Goal: Task Accomplishment & Management: Complete application form

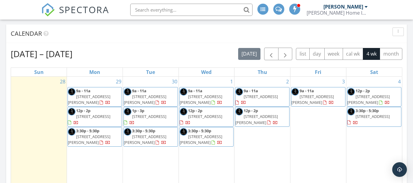
scroll to position [275, 0]
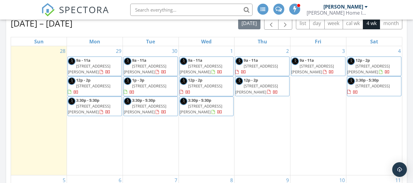
click at [367, 68] on span "[STREET_ADDRESS][PERSON_NAME]" at bounding box center [368, 68] width 43 height 11
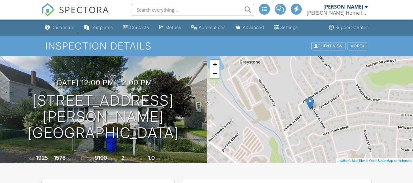
click at [66, 30] on div "Dashboard" at bounding box center [62, 27] width 23 height 5
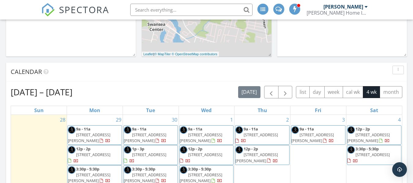
scroll to position [275, 0]
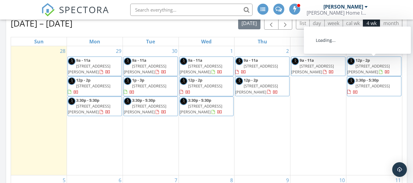
click at [371, 66] on span "12 Elmore Ave, North Providence 02911" at bounding box center [368, 68] width 43 height 11
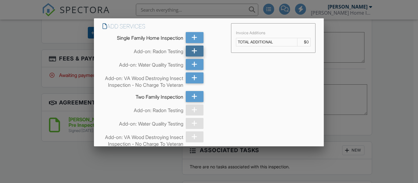
click at [196, 51] on div at bounding box center [195, 51] width 18 height 11
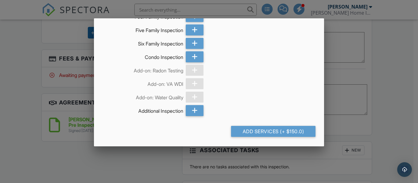
scroll to position [205, 0]
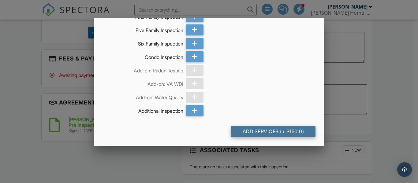
click at [249, 128] on div "Add Services (+ $150.0)" at bounding box center [273, 131] width 84 height 11
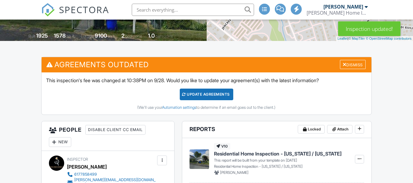
click at [357, 65] on div "Dismiss" at bounding box center [353, 64] width 26 height 9
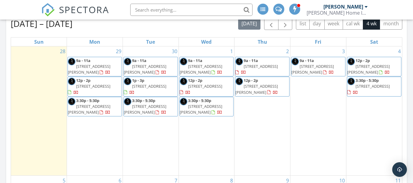
scroll to position [275, 0]
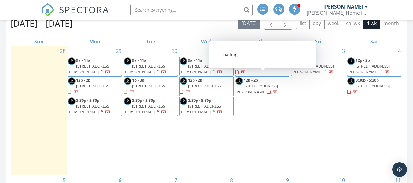
click at [325, 115] on div "3 9a - 11a [STREET_ADDRESS][PERSON_NAME]" at bounding box center [319, 110] width 56 height 129
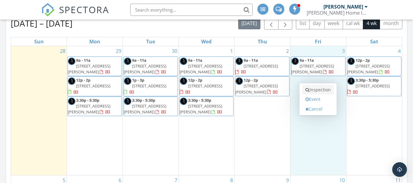
click at [324, 86] on link "Inspection" at bounding box center [317, 90] width 31 height 10
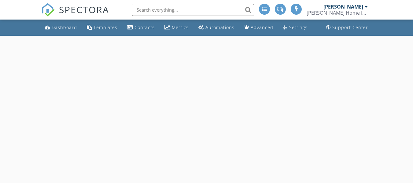
select select "9"
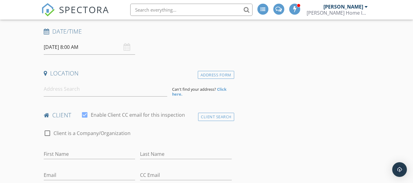
click at [77, 43] on input "[DATE] 8:00 AM" at bounding box center [89, 47] width 91 height 15
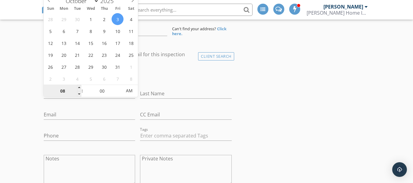
scroll to position [153, 0]
type input "09"
type input "10/03/2025 9:00 AM"
click at [77, 87] on span at bounding box center [79, 87] width 4 height 6
type input "10"
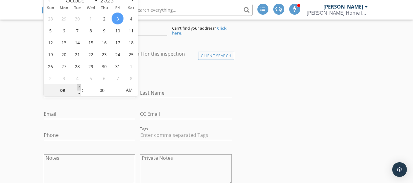
type input "10/03/2025 10:00 AM"
click at [79, 87] on span at bounding box center [79, 87] width 4 height 6
type input "11"
type input "10/03/2025 11:00 AM"
click at [79, 87] on span at bounding box center [79, 87] width 4 height 6
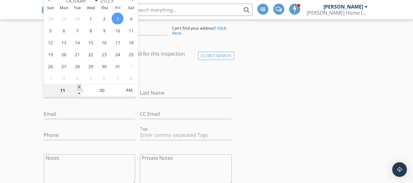
type input "12"
type input "10/03/2025 12:00 PM"
click at [79, 87] on span at bounding box center [79, 87] width 4 height 6
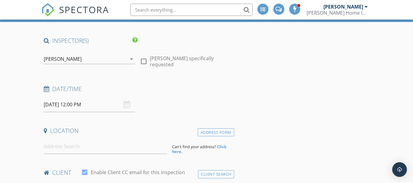
scroll to position [31, 0]
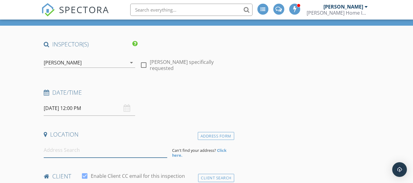
click at [88, 155] on input at bounding box center [106, 150] width 124 height 15
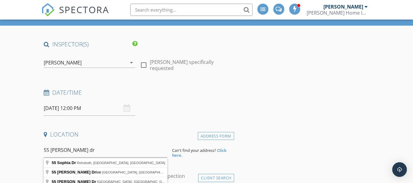
type input "55 Sophia Dr, Rehoboth, MA, USA"
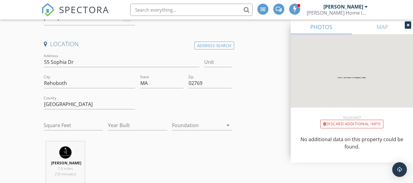
scroll to position [122, 0]
click at [62, 123] on input "Square Feet" at bounding box center [73, 124] width 59 height 10
type input "1681"
click at [127, 125] on input "Year Built" at bounding box center [137, 124] width 59 height 10
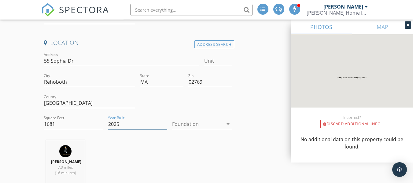
type input "2025"
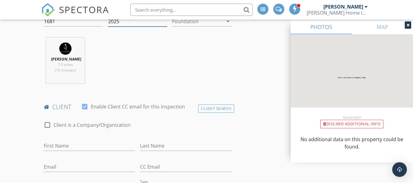
scroll to position [336, 0]
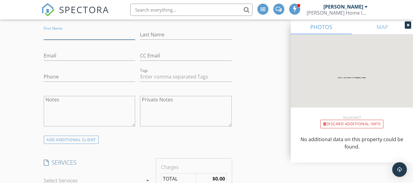
click at [78, 34] on input "First Name" at bounding box center [89, 35] width 91 height 10
type input "Gina"
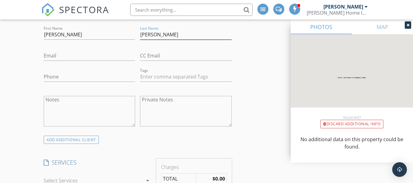
type input "Sardinha"
click at [79, 60] on input "Email" at bounding box center [89, 56] width 91 height 10
paste input "gisardin@yahoo.com"
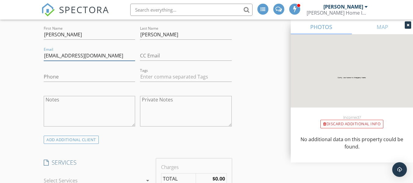
type input "gisardin@yahoo.com"
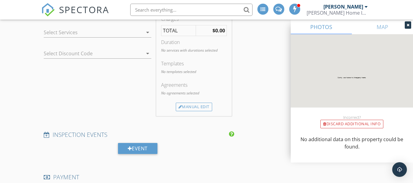
scroll to position [489, 0]
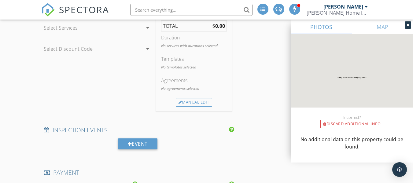
click at [54, 28] on div at bounding box center [93, 28] width 99 height 10
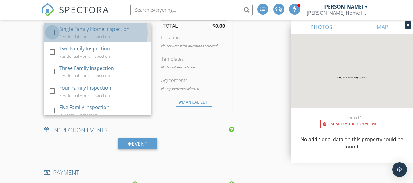
click at [55, 31] on div at bounding box center [52, 32] width 10 height 10
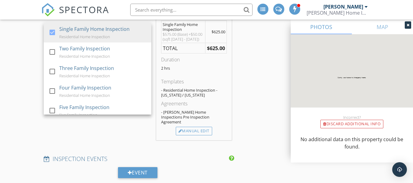
click at [25, 57] on div "New Inspection Click here to use the New Order Form INSPECTOR(S) check_box Chad…" at bounding box center [206, 119] width 413 height 1145
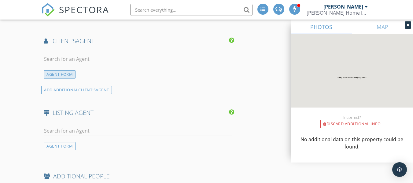
scroll to position [734, 0]
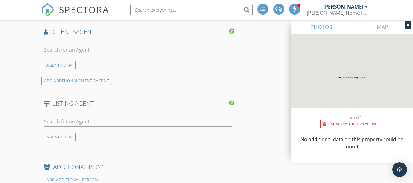
click at [66, 52] on input "text" at bounding box center [138, 50] width 188 height 10
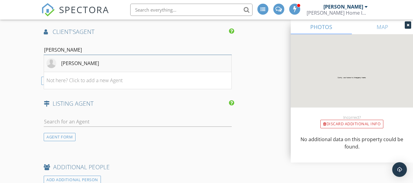
type input "chad g"
click at [83, 67] on div "Chad Gonsalves" at bounding box center [80, 63] width 38 height 7
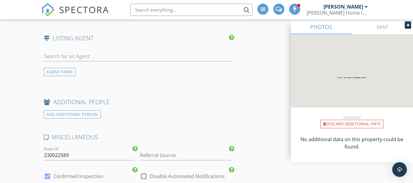
scroll to position [917, 0]
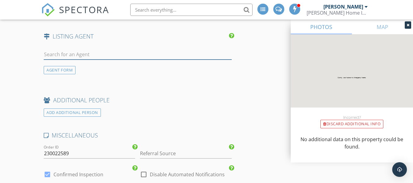
click at [89, 54] on input "text" at bounding box center [138, 55] width 188 height 10
type input "louis d"
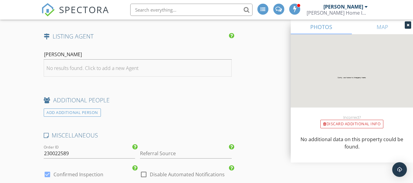
click at [90, 66] on div "No results found. Click to add a new Agent" at bounding box center [92, 68] width 92 height 7
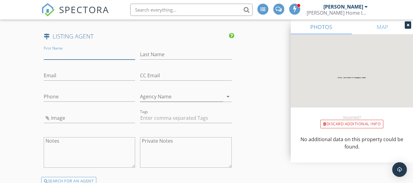
click at [87, 56] on input "First Name" at bounding box center [89, 55] width 91 height 10
type input "Louis"
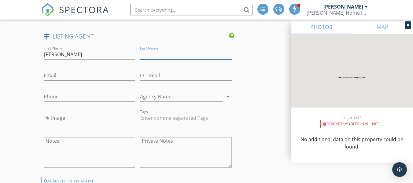
paste input "DeQuattro"
type input "DeQuattro"
click at [73, 67] on div "Email" at bounding box center [89, 76] width 96 height 21
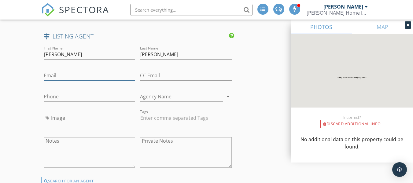
click at [71, 74] on input "Email" at bounding box center [89, 76] width 91 height 10
paste input "info@thereserveatspringhill.com"
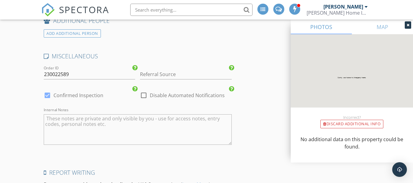
scroll to position [1233, 0]
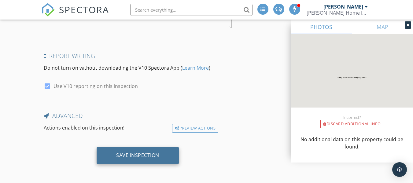
type input "info@thereserveatspringhill.com"
click at [161, 148] on div "Save Inspection" at bounding box center [138, 155] width 82 height 17
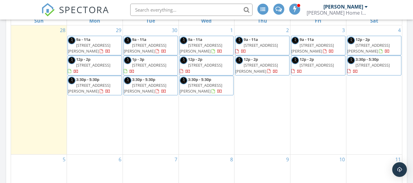
scroll to position [306, 0]
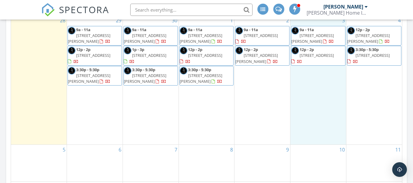
click at [320, 95] on div "3 9a - 11a [STREET_ADDRESS][PERSON_NAME] 12p - 2p [STREET_ADDRESS]" at bounding box center [319, 80] width 56 height 129
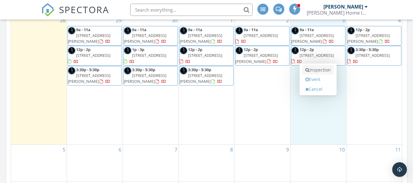
click at [318, 71] on link "Inspection" at bounding box center [317, 70] width 31 height 10
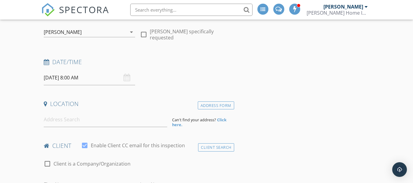
drag, startPoint x: 82, startPoint y: 76, endPoint x: 65, endPoint y: 79, distance: 17.1
click at [82, 76] on input "10/03/2025 8:00 AM" at bounding box center [89, 77] width 91 height 15
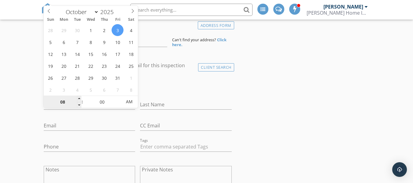
scroll to position [153, 0]
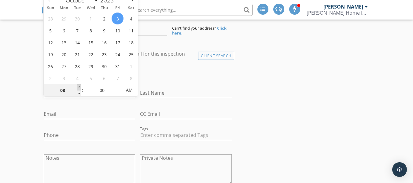
type input "09"
type input "10/03/2025 9:00 AM"
click at [78, 86] on span at bounding box center [79, 87] width 4 height 6
type input "10"
type input "10/03/2025 10:00 AM"
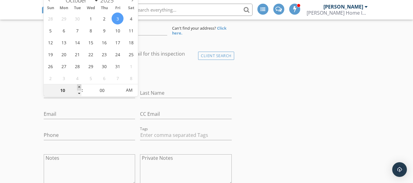
click at [78, 86] on span at bounding box center [79, 87] width 4 height 6
type input "11"
type input "10/03/2025 11:00 AM"
click at [78, 86] on span at bounding box center [79, 87] width 4 height 6
type input "12"
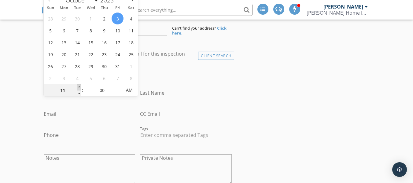
type input "10/03/2025 12:00 PM"
click at [78, 86] on span at bounding box center [79, 87] width 4 height 6
type input "01"
type input "10/03/2025 1:00 PM"
click at [78, 86] on span at bounding box center [79, 87] width 4 height 6
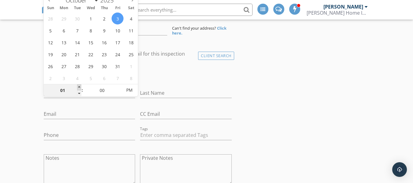
type input "02"
type input "10/03/2025 2:00 PM"
click at [78, 86] on span at bounding box center [79, 87] width 4 height 6
type input "03"
type input "10/03/2025 3:00 PM"
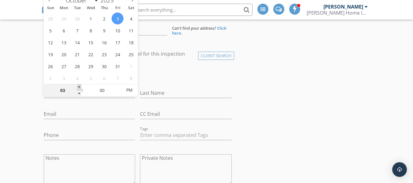
click at [78, 86] on span at bounding box center [79, 87] width 4 height 6
type input "05"
type input "10/03/2025 3:05 PM"
click at [119, 88] on span at bounding box center [119, 87] width 4 height 6
type input "10"
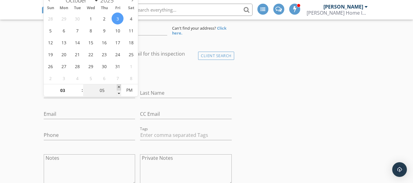
type input "10/03/2025 3:10 PM"
click at [119, 88] on span at bounding box center [119, 87] width 4 height 6
type input "15"
type input "10/03/2025 3:15 PM"
click at [119, 88] on span at bounding box center [119, 87] width 4 height 6
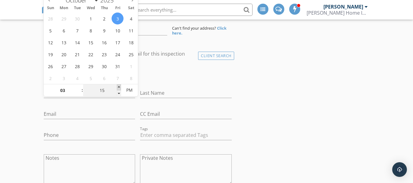
type input "20"
type input "10/03/2025 3:20 PM"
click at [119, 88] on span at bounding box center [119, 87] width 4 height 6
type input "25"
type input "10/03/2025 3:25 PM"
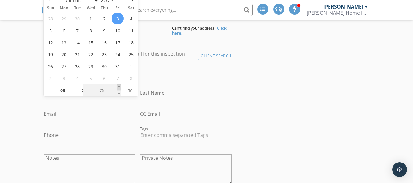
click at [119, 88] on span at bounding box center [119, 87] width 4 height 6
type input "30"
type input "10/03/2025 3:30 PM"
click at [119, 88] on span at bounding box center [119, 87] width 4 height 6
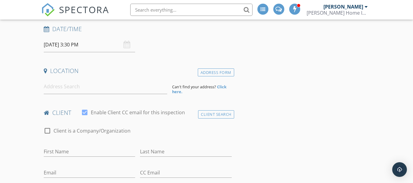
scroll to position [92, 0]
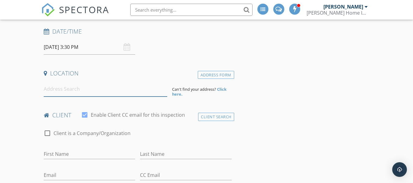
click at [92, 86] on input at bounding box center [106, 89] width 124 height 15
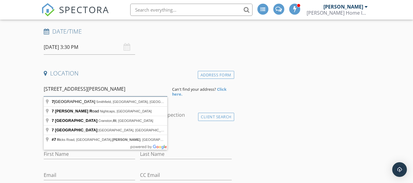
type input "7 kensington way johnston, RI"
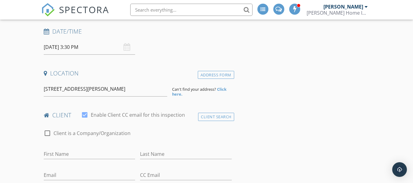
click at [178, 95] on strong "Click here." at bounding box center [199, 92] width 54 height 10
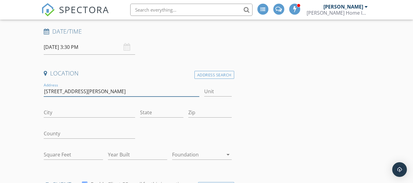
drag, startPoint x: 117, startPoint y: 90, endPoint x: 85, endPoint y: 93, distance: 32.6
click at [85, 93] on input "7 kensington way johnston, RI" at bounding box center [122, 92] width 156 height 10
type input "7 kensington way"
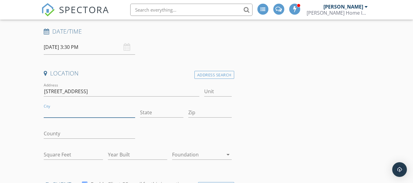
click at [76, 115] on input "City" at bounding box center [89, 113] width 91 height 10
type input "Johnston"
click at [153, 113] on input "State" at bounding box center [161, 113] width 43 height 10
type input "RI"
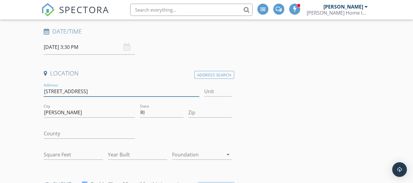
click at [78, 91] on input "7 kensington way" at bounding box center [122, 92] width 156 height 10
click at [51, 93] on input "7 kensington Way" at bounding box center [122, 92] width 156 height 10
type input "[STREET_ADDRESS]"
click at [200, 111] on input "Zip" at bounding box center [209, 113] width 43 height 10
type input "02919"
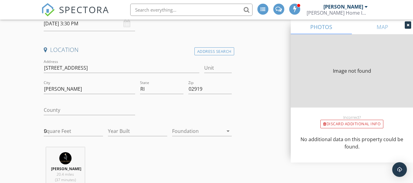
scroll to position [122, 0]
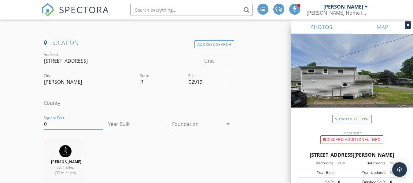
drag, startPoint x: 65, startPoint y: 125, endPoint x: 32, endPoint y: 123, distance: 32.8
type input "1672"
click at [147, 124] on input "Year Built" at bounding box center [137, 124] width 59 height 10
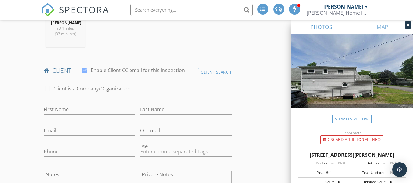
scroll to position [306, 0]
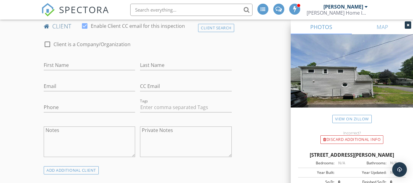
type input "2023"
click at [105, 87] on input "Email" at bounding box center [89, 86] width 91 height 10
paste input "mikemcd423@gmail.com"
type input "mikemcd423@gmail.com"
click at [75, 68] on input "First Name" at bounding box center [89, 65] width 91 height 10
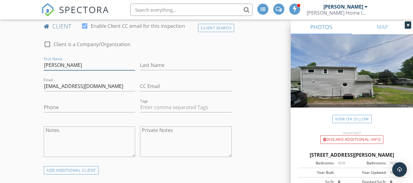
type input "Michael"
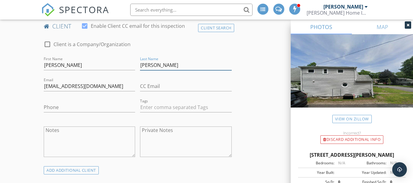
type input "McDermott"
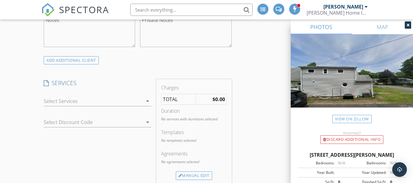
scroll to position [428, 0]
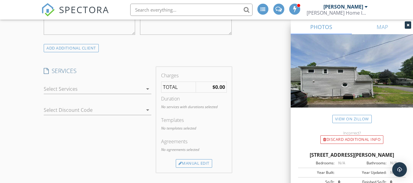
click at [43, 86] on div "check_box_outline_blank Single Family Home Inspection Residential Home Inspecti…" at bounding box center [97, 89] width 113 height 21
click at [50, 88] on div at bounding box center [93, 89] width 99 height 10
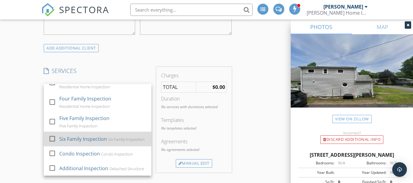
scroll to position [60, 0]
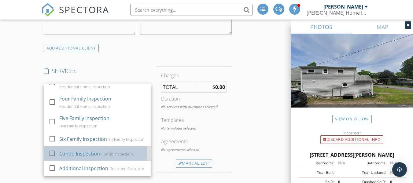
click at [67, 150] on div "Condo Inspection" at bounding box center [79, 153] width 41 height 7
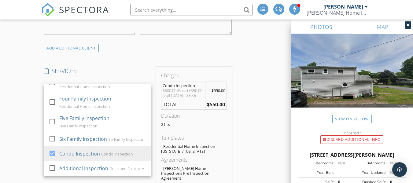
click at [15, 89] on div "New Inspection Click here to use the New Order Form INSPECTOR(S) check_box Chad…" at bounding box center [206, 178] width 413 height 1140
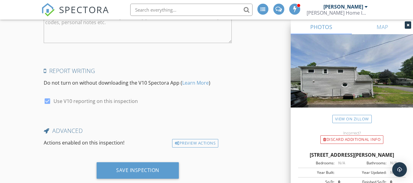
scroll to position [992, 0]
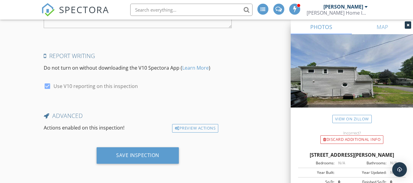
drag, startPoint x: 127, startPoint y: 152, endPoint x: 30, endPoint y: 124, distance: 101.0
click at [127, 152] on div "Save Inspection" at bounding box center [137, 155] width 43 height 6
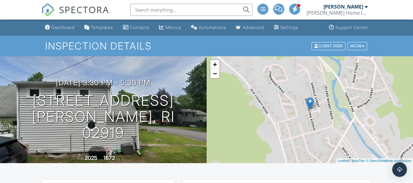
click at [298, 9] on span at bounding box center [295, 9] width 6 height 0
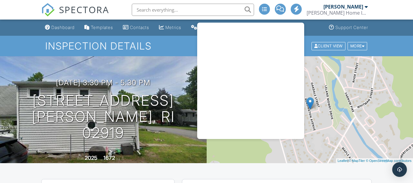
click at [393, 9] on nav "SPECTORA [PERSON_NAME] Home Inspections Role: Inspector Change Role Dashboard N…" at bounding box center [206, 10] width 413 height 20
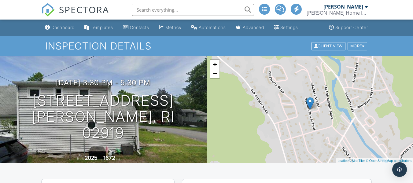
click at [61, 27] on div "Dashboard" at bounding box center [62, 27] width 23 height 5
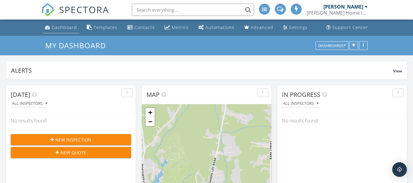
click at [63, 27] on div "Dashboard" at bounding box center [64, 27] width 25 height 6
